Goal: Information Seeking & Learning: Learn about a topic

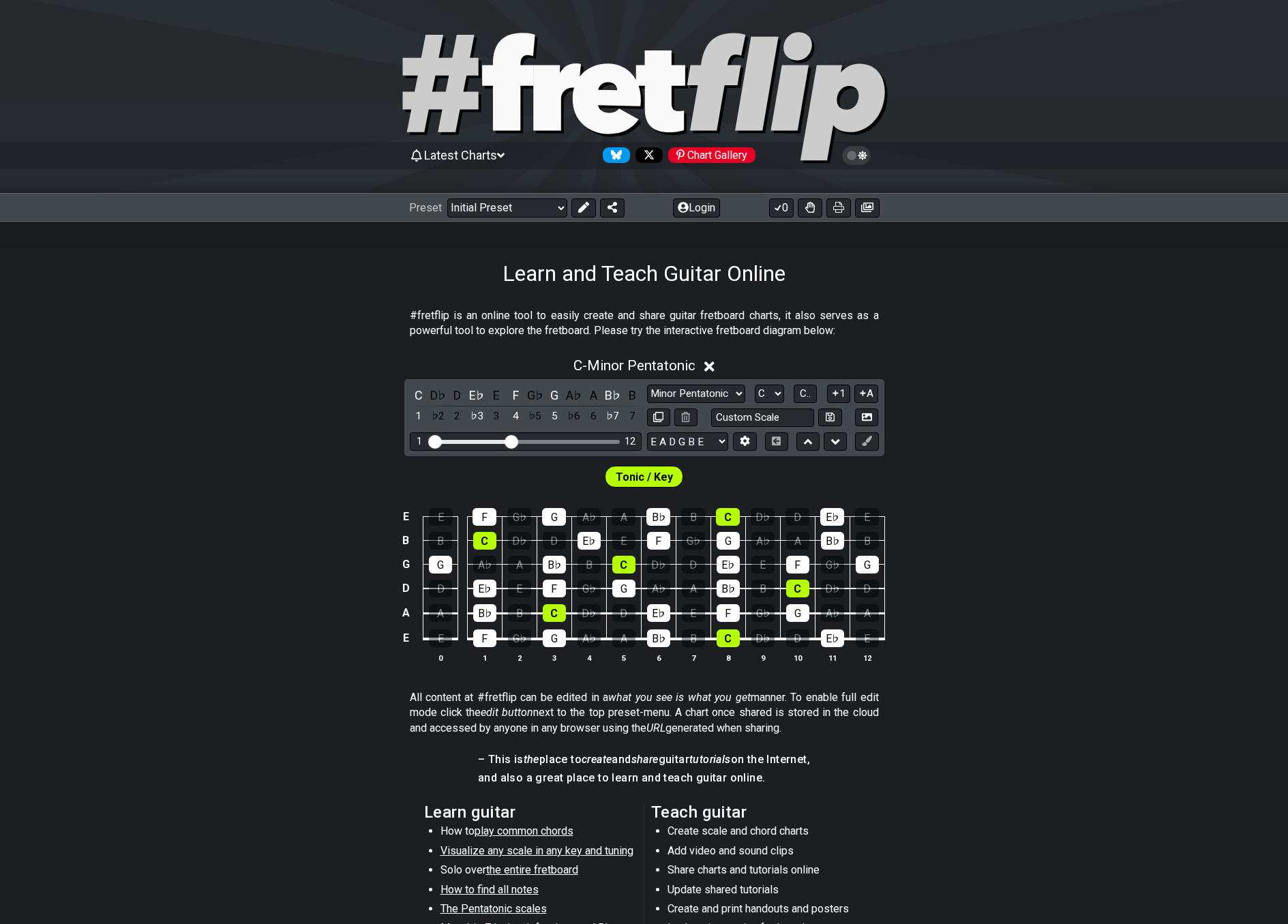
click at [224, 465] on div "Tonic / Key" at bounding box center [644, 474] width 1288 height 34
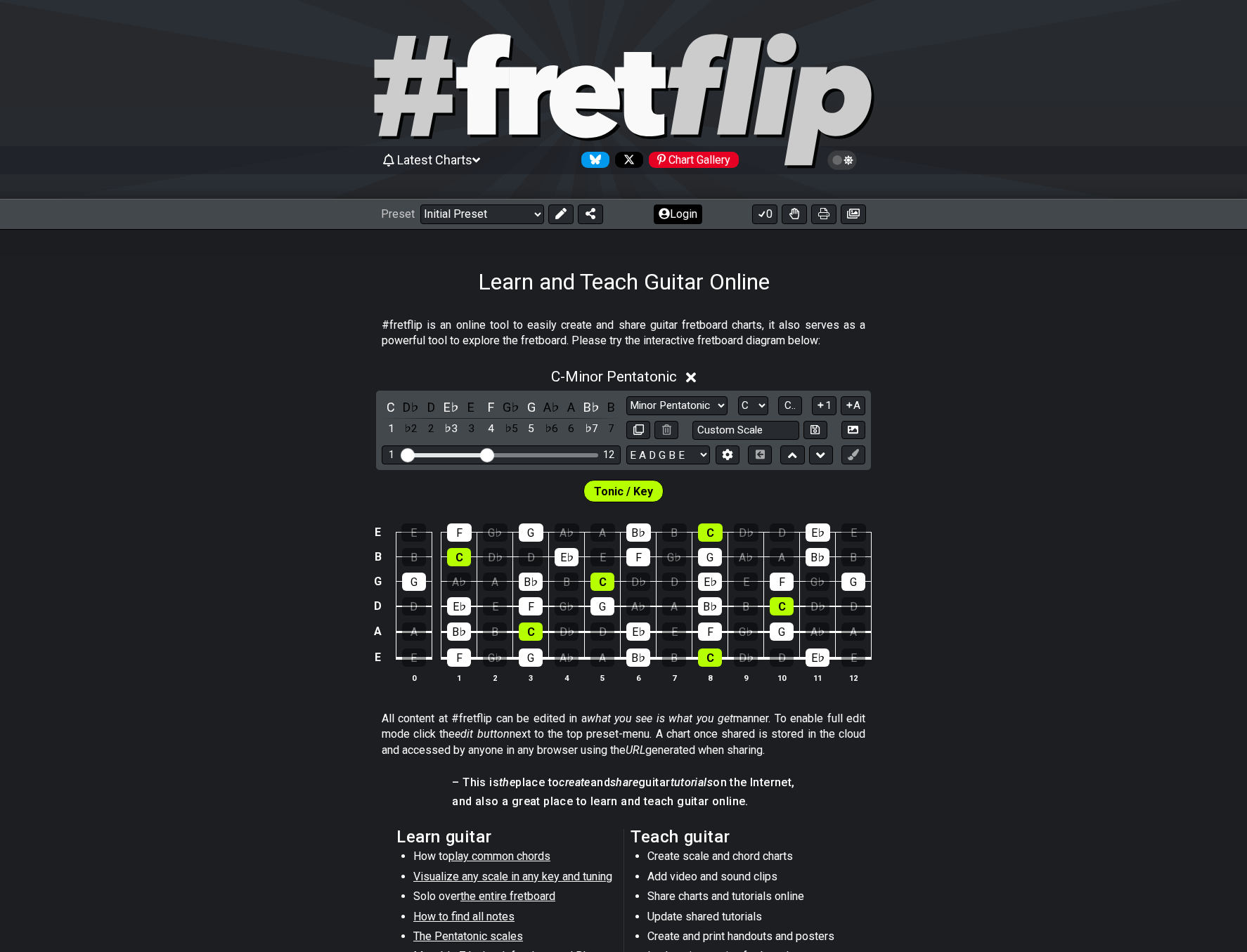
click at [683, 213] on button "Login" at bounding box center [677, 214] width 48 height 20
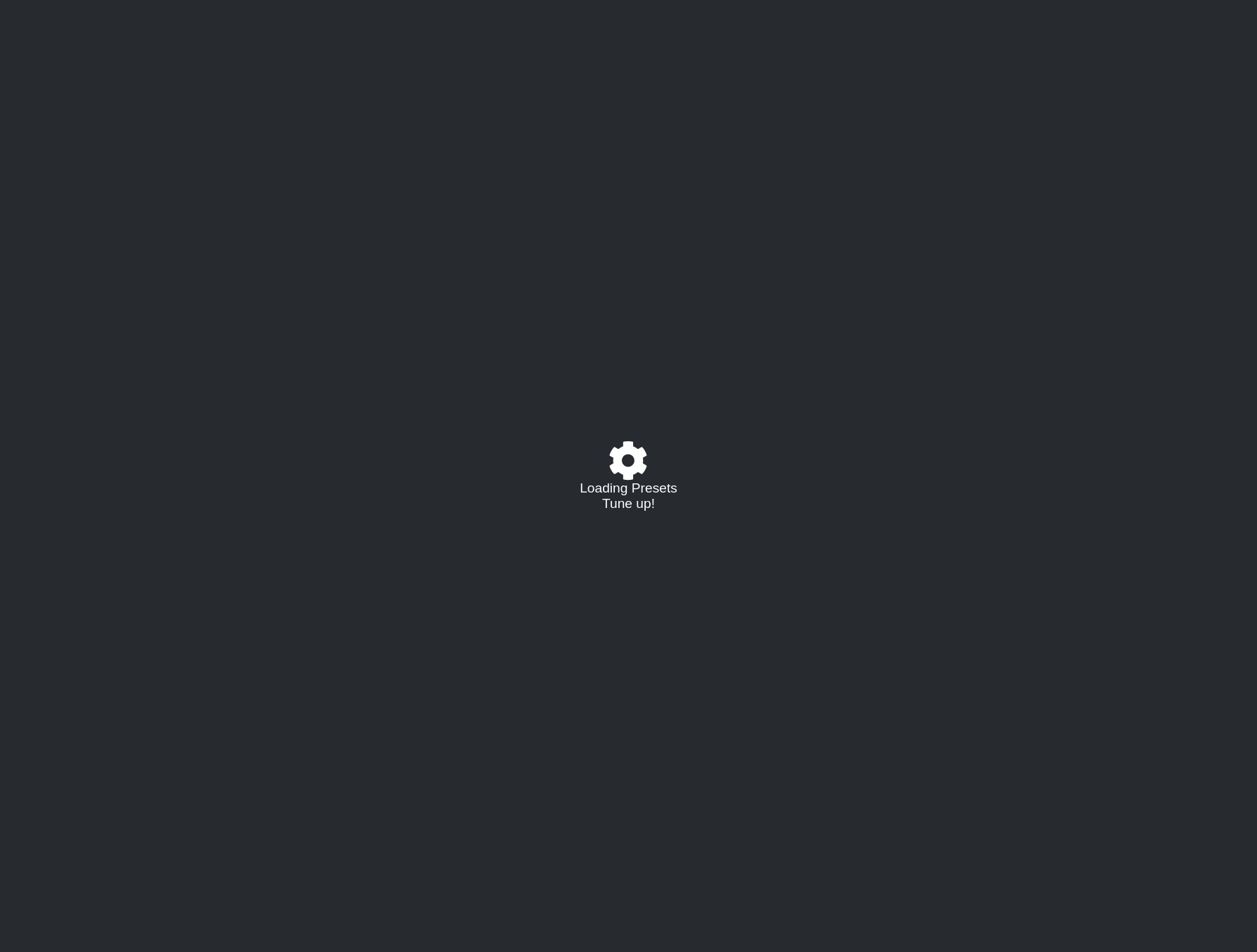
select select "C"
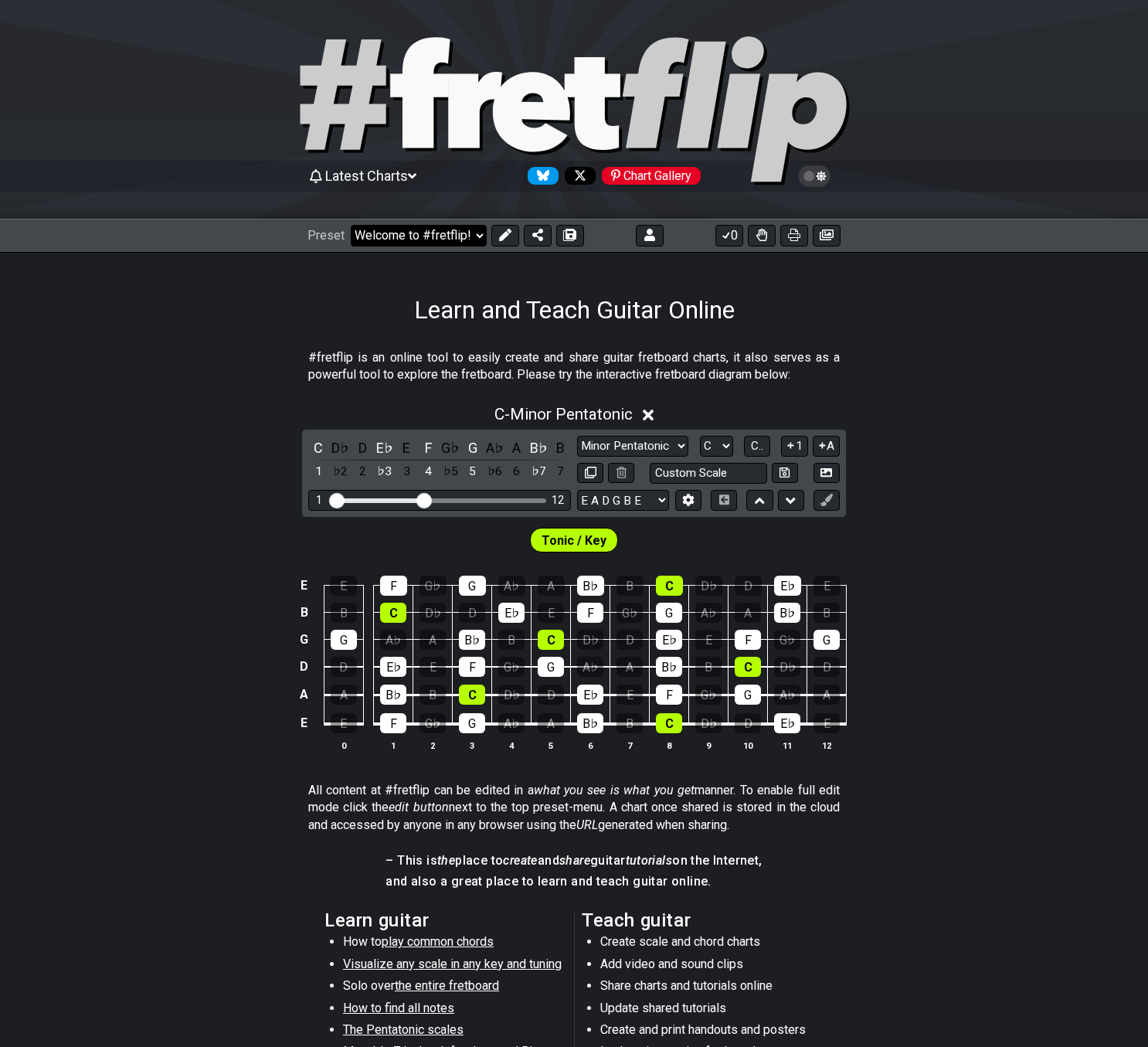
click at [452, 237] on select "Welcome to #fretflip! Initial Preset Custom Preset 2 string patterns to connect…" at bounding box center [419, 235] width 136 height 22
click at [351, 225] on select "Welcome to #fretflip! Initial Preset Custom Preset 2 string patterns to connect…" at bounding box center [419, 235] width 136 height 22
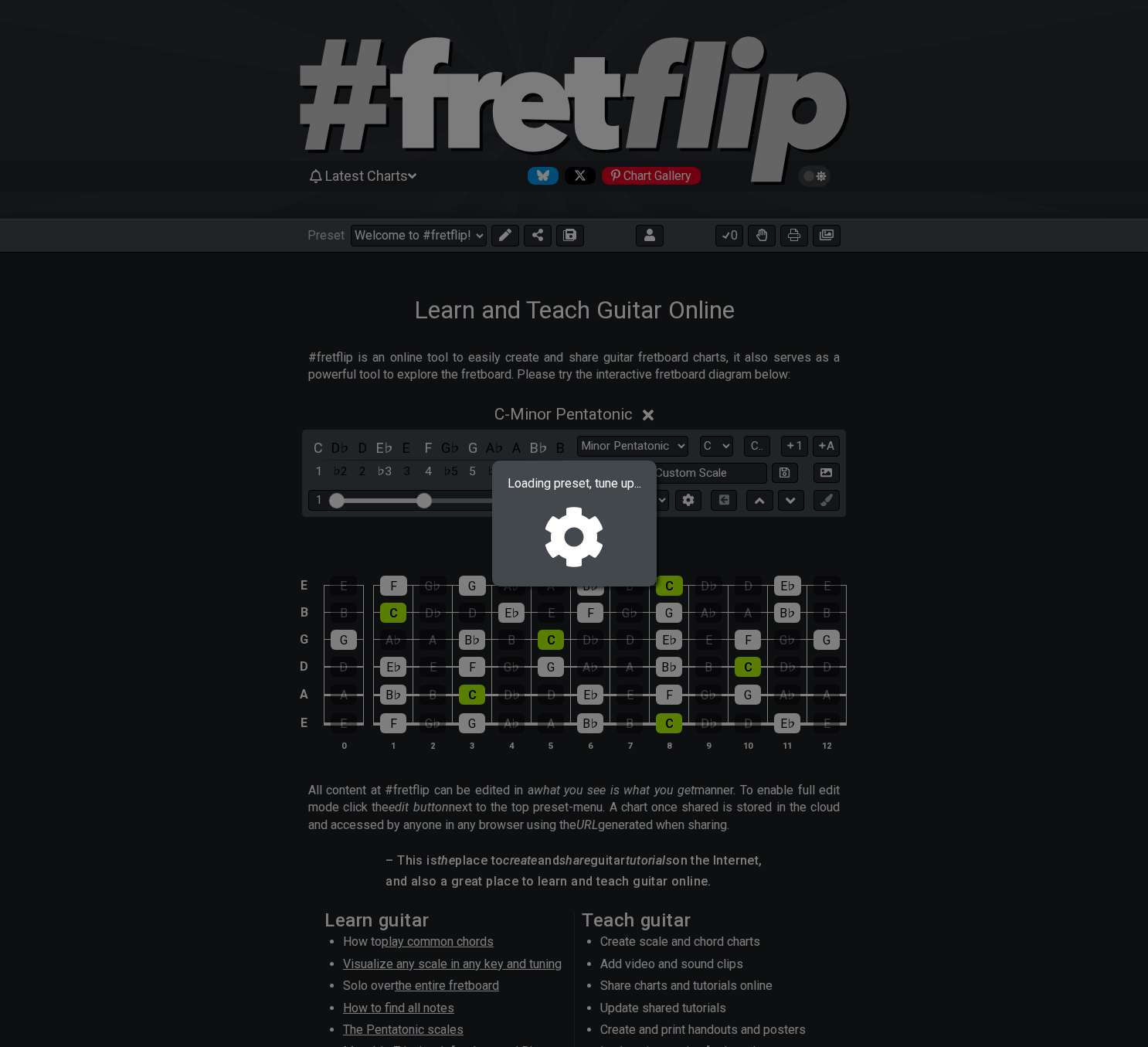
select select "/022RJS16A"
select select "A"
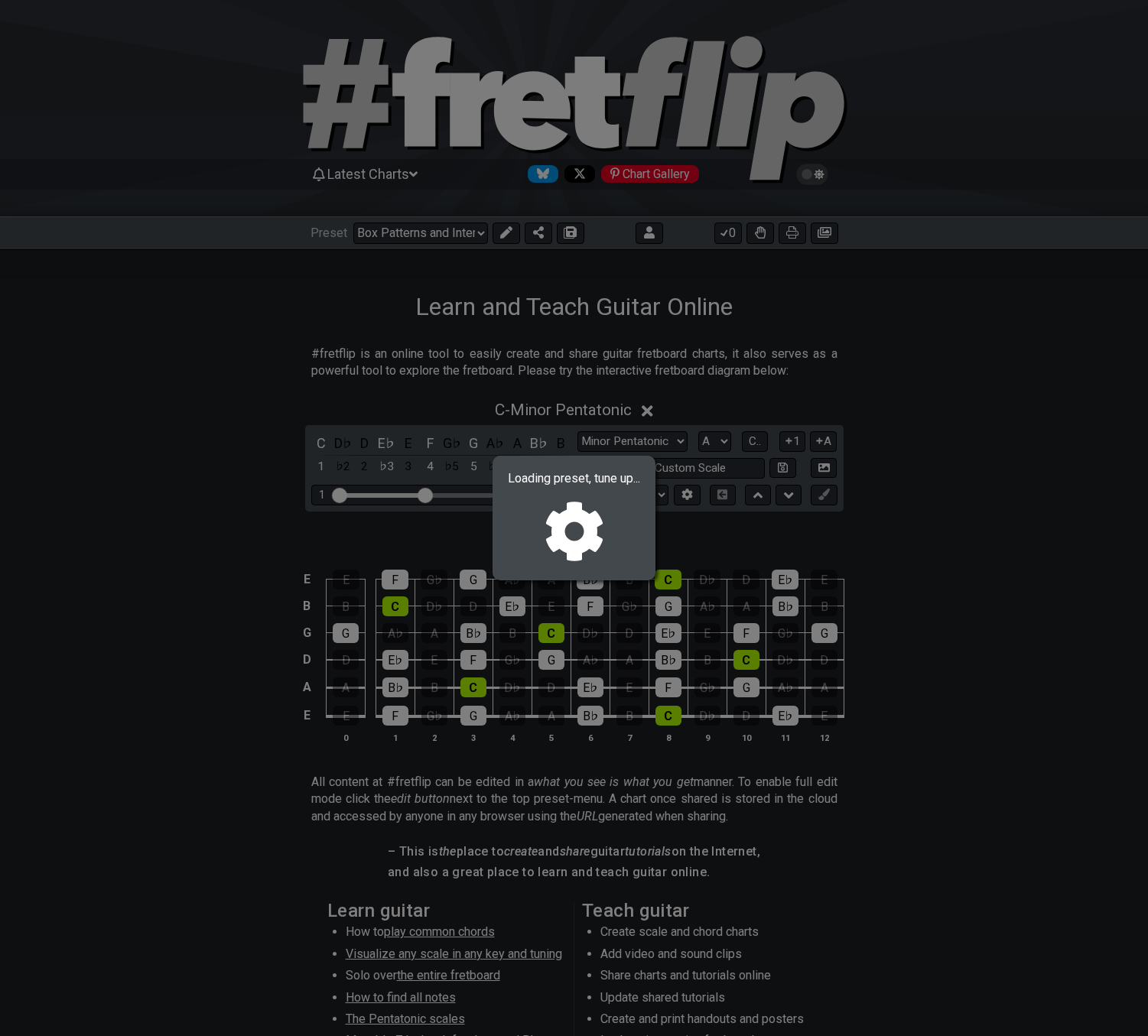
select select "Root"
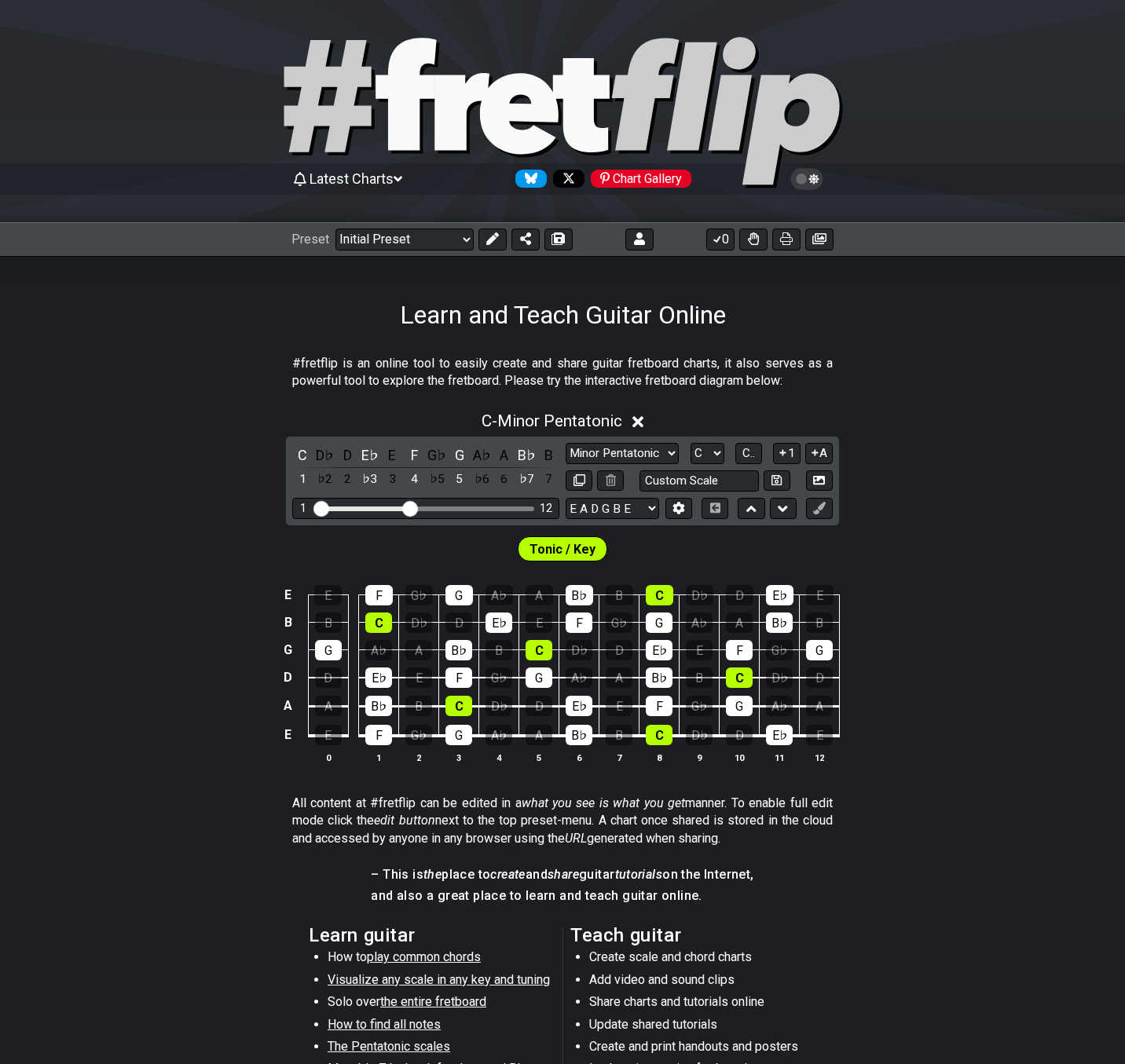
click at [430, 250] on div "Preset Welcome to #fretflip! Initial Preset Custom Preset 2 string patterns to …" at bounding box center [562, 239] width 1125 height 34
click at [428, 239] on select "Welcome to #fretflip! Initial Preset Custom Preset 2 string patterns to connect…" at bounding box center [404, 239] width 138 height 22
click at [335, 228] on select "Welcome to #fretflip! Initial Preset Custom Preset 2 string patterns to connect…" at bounding box center [404, 239] width 138 height 22
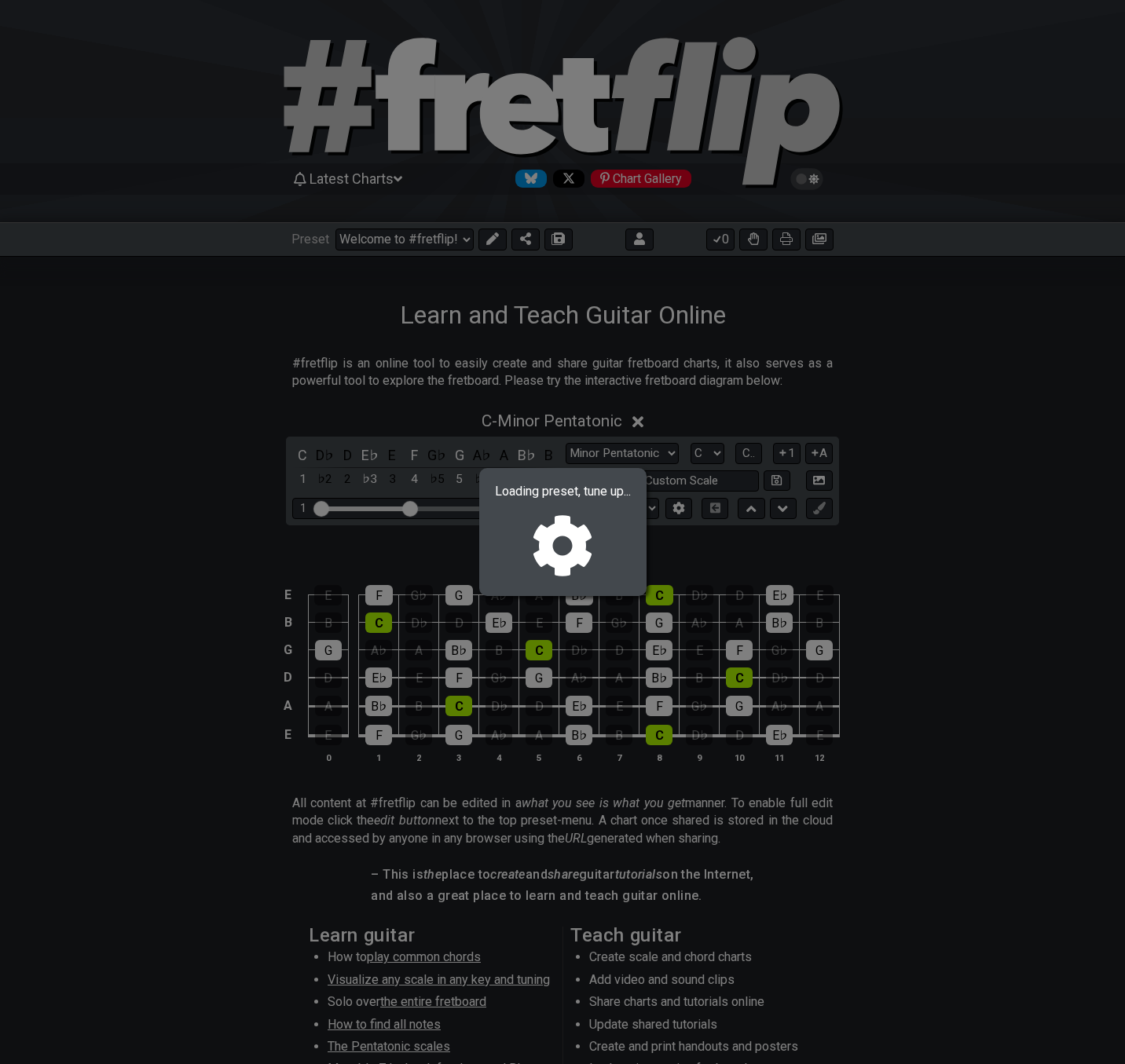
select select "/022660219276"
select select "Bebop Major"
select select "C"
